Goal: Information Seeking & Learning: Learn about a topic

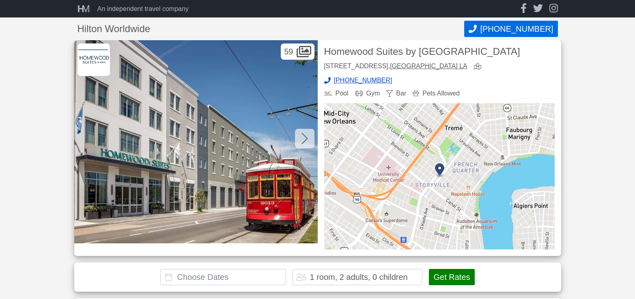
click at [301, 131] on div at bounding box center [304, 138] width 19 height 19
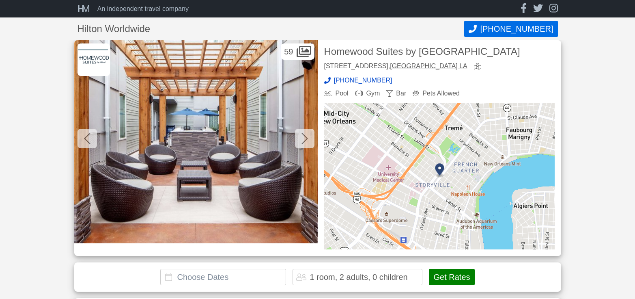
click at [301, 134] on div at bounding box center [304, 138] width 19 height 19
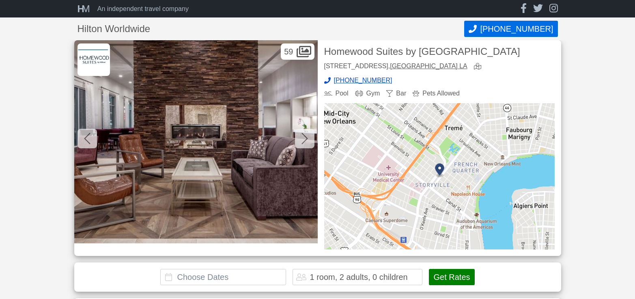
click at [301, 134] on div at bounding box center [304, 138] width 19 height 19
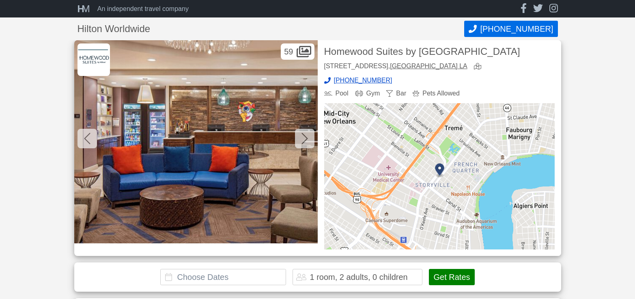
click at [301, 134] on div at bounding box center [304, 138] width 19 height 19
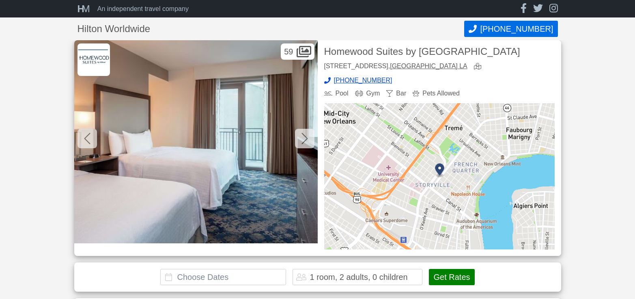
click at [299, 135] on div at bounding box center [304, 138] width 19 height 19
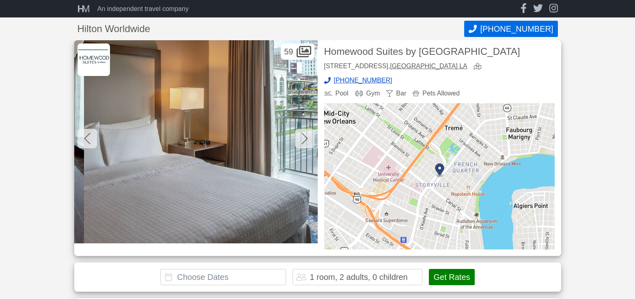
scroll to position [0, 1218]
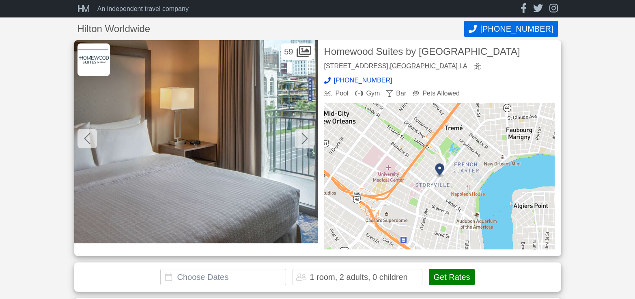
click at [303, 136] on icon at bounding box center [305, 138] width 6 height 13
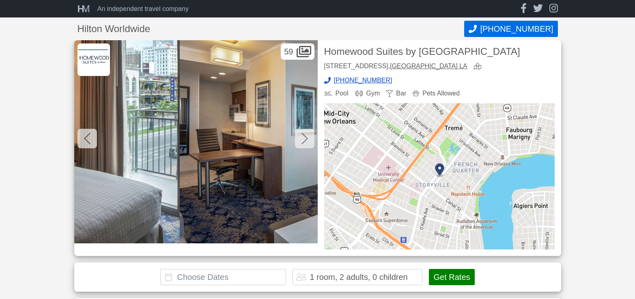
scroll to position [0, 1462]
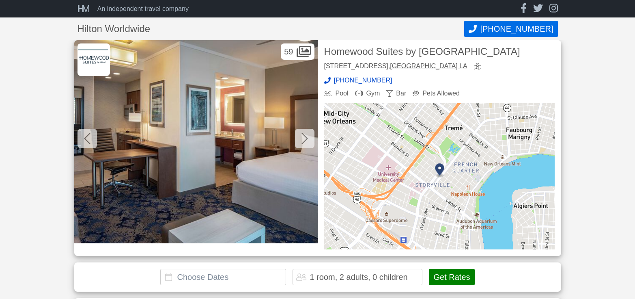
click at [303, 136] on icon at bounding box center [305, 138] width 6 height 13
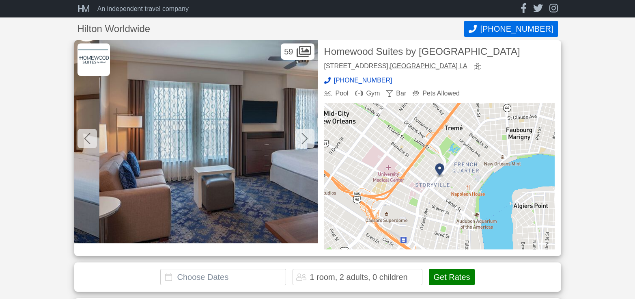
scroll to position [0, 1705]
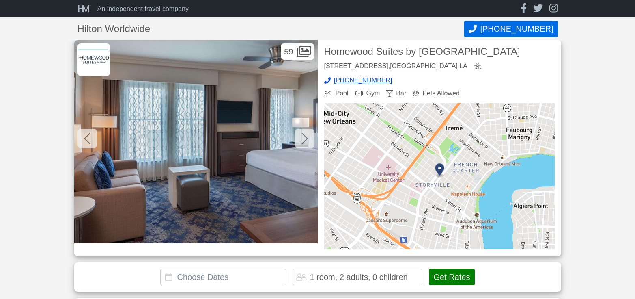
click at [303, 136] on icon at bounding box center [305, 138] width 6 height 13
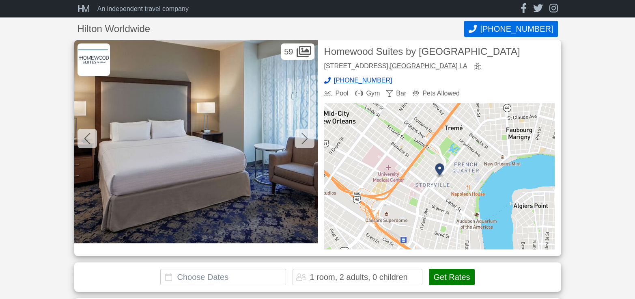
click at [303, 136] on icon at bounding box center [305, 138] width 6 height 13
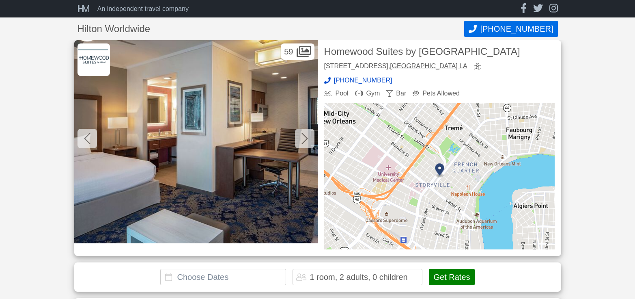
click at [302, 135] on icon at bounding box center [305, 138] width 6 height 13
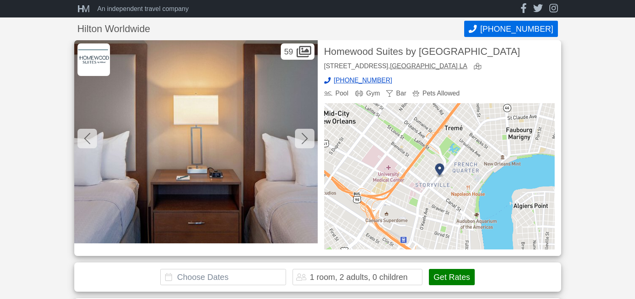
click at [302, 135] on icon at bounding box center [305, 138] width 6 height 13
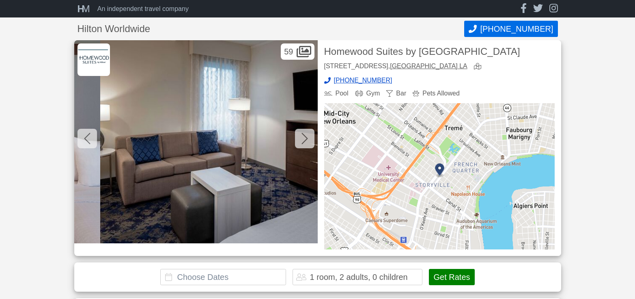
scroll to position [0, 2680]
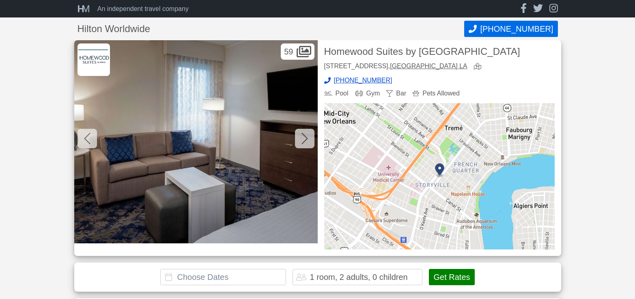
click at [302, 135] on icon at bounding box center [305, 138] width 6 height 13
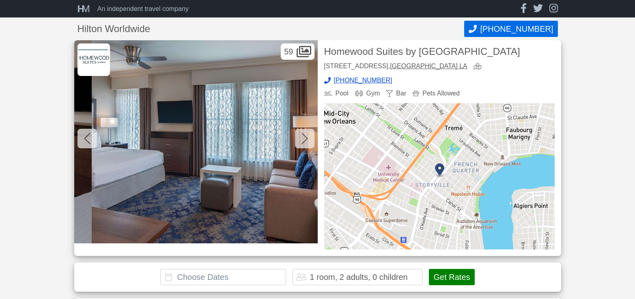
scroll to position [0, 2924]
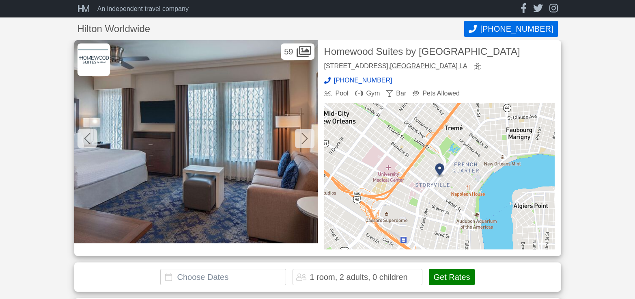
click at [302, 135] on icon at bounding box center [305, 138] width 6 height 13
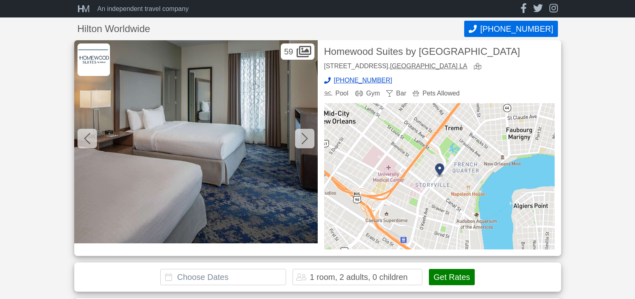
click at [302, 135] on icon at bounding box center [305, 138] width 6 height 13
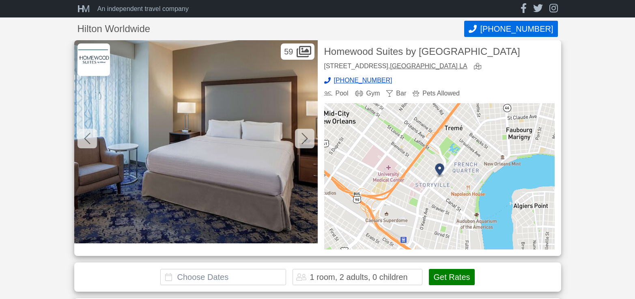
click at [302, 135] on icon at bounding box center [305, 138] width 6 height 13
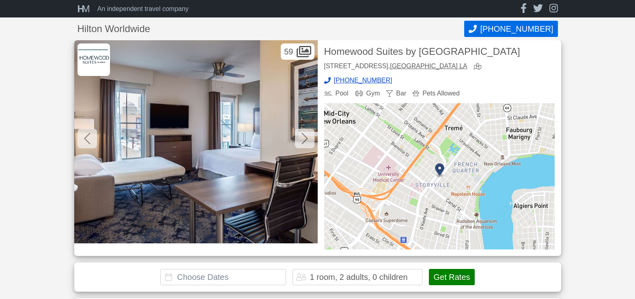
click at [301, 135] on div at bounding box center [304, 138] width 19 height 19
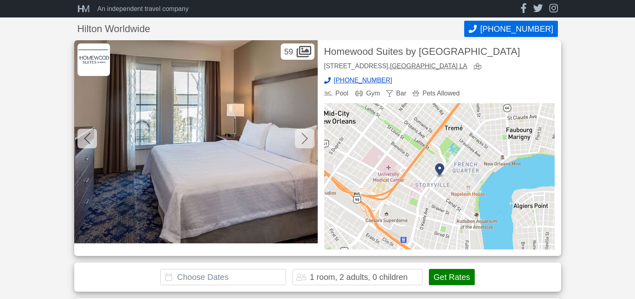
click at [301, 135] on div at bounding box center [304, 138] width 19 height 19
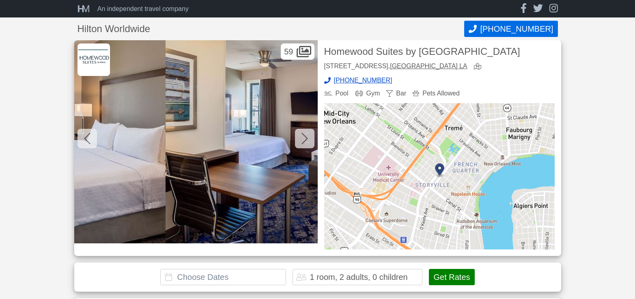
scroll to position [0, 4142]
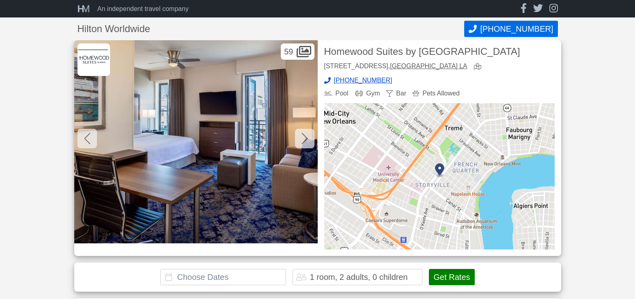
click at [301, 135] on div at bounding box center [304, 138] width 19 height 19
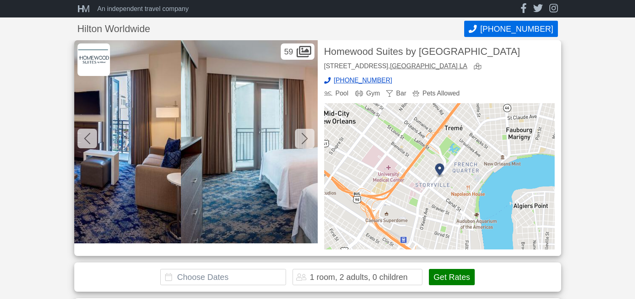
scroll to position [0, 4385]
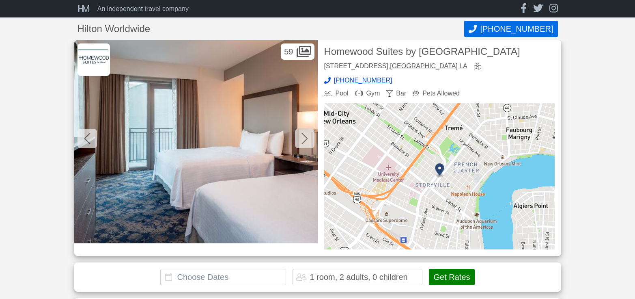
click at [300, 134] on div at bounding box center [304, 138] width 19 height 19
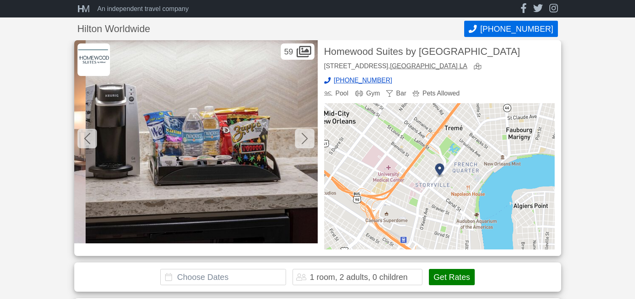
scroll to position [0, 4629]
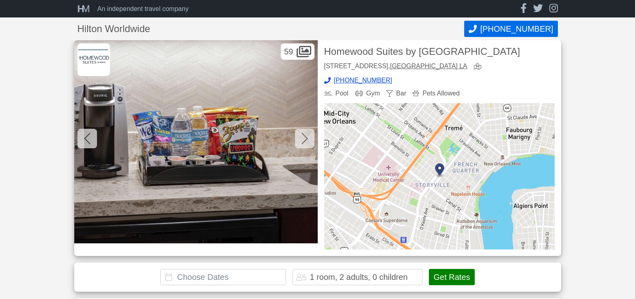
click at [300, 134] on div at bounding box center [304, 138] width 19 height 19
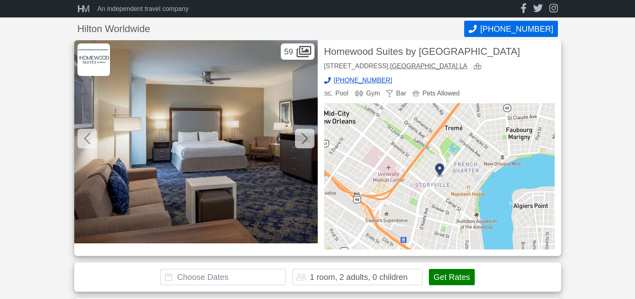
click at [299, 134] on div at bounding box center [304, 138] width 19 height 19
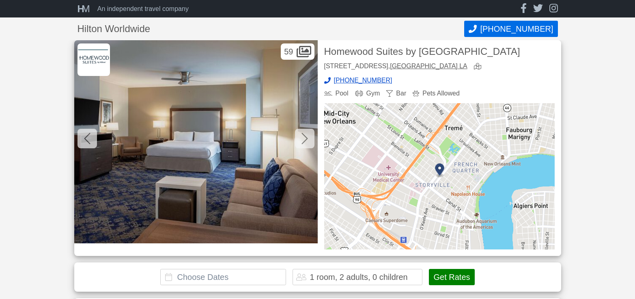
click at [299, 134] on div at bounding box center [304, 138] width 19 height 19
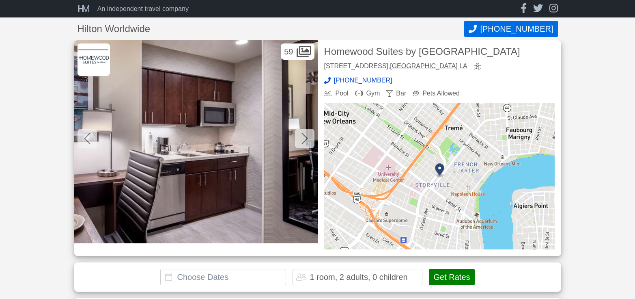
click at [299, 134] on div at bounding box center [304, 138] width 19 height 19
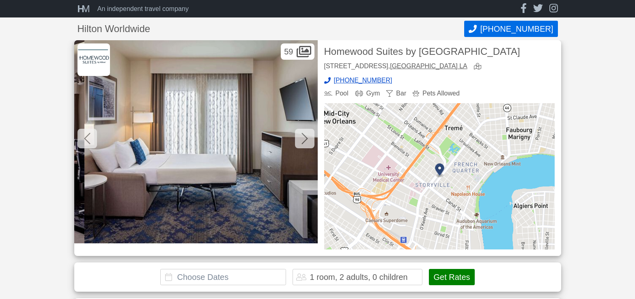
scroll to position [0, 5604]
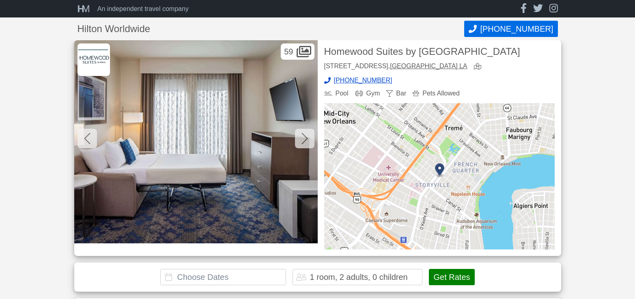
click at [303, 133] on icon at bounding box center [305, 138] width 6 height 13
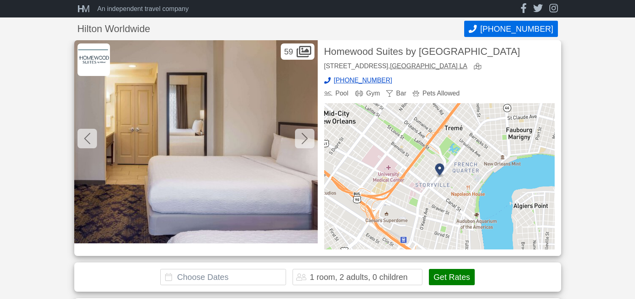
click at [303, 133] on icon at bounding box center [305, 138] width 6 height 13
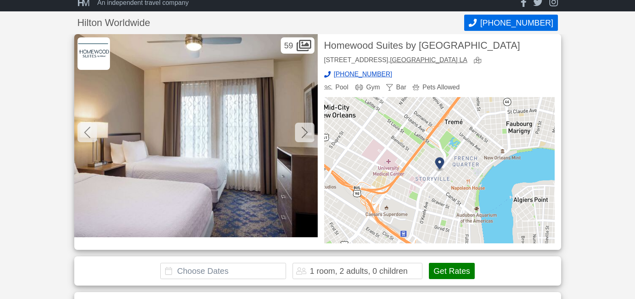
scroll to position [0, 0]
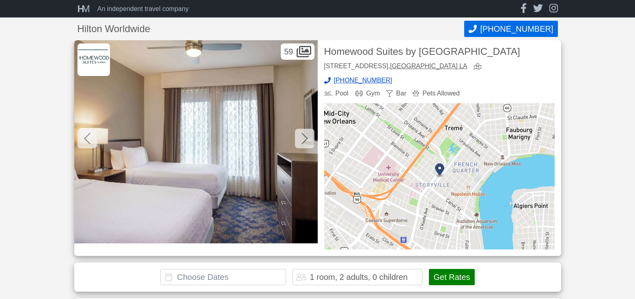
click at [89, 60] on img at bounding box center [94, 59] width 32 height 32
drag, startPoint x: 326, startPoint y: 50, endPoint x: 355, endPoint y: 62, distance: 31.9
click at [355, 56] on h2 "Homewood Suites by [GEOGRAPHIC_DATA]" at bounding box center [439, 52] width 231 height 10
copy h2 "Homewood Suites by [GEOGRAPHIC_DATA] French Quarte"
